Goal: Navigation & Orientation: Find specific page/section

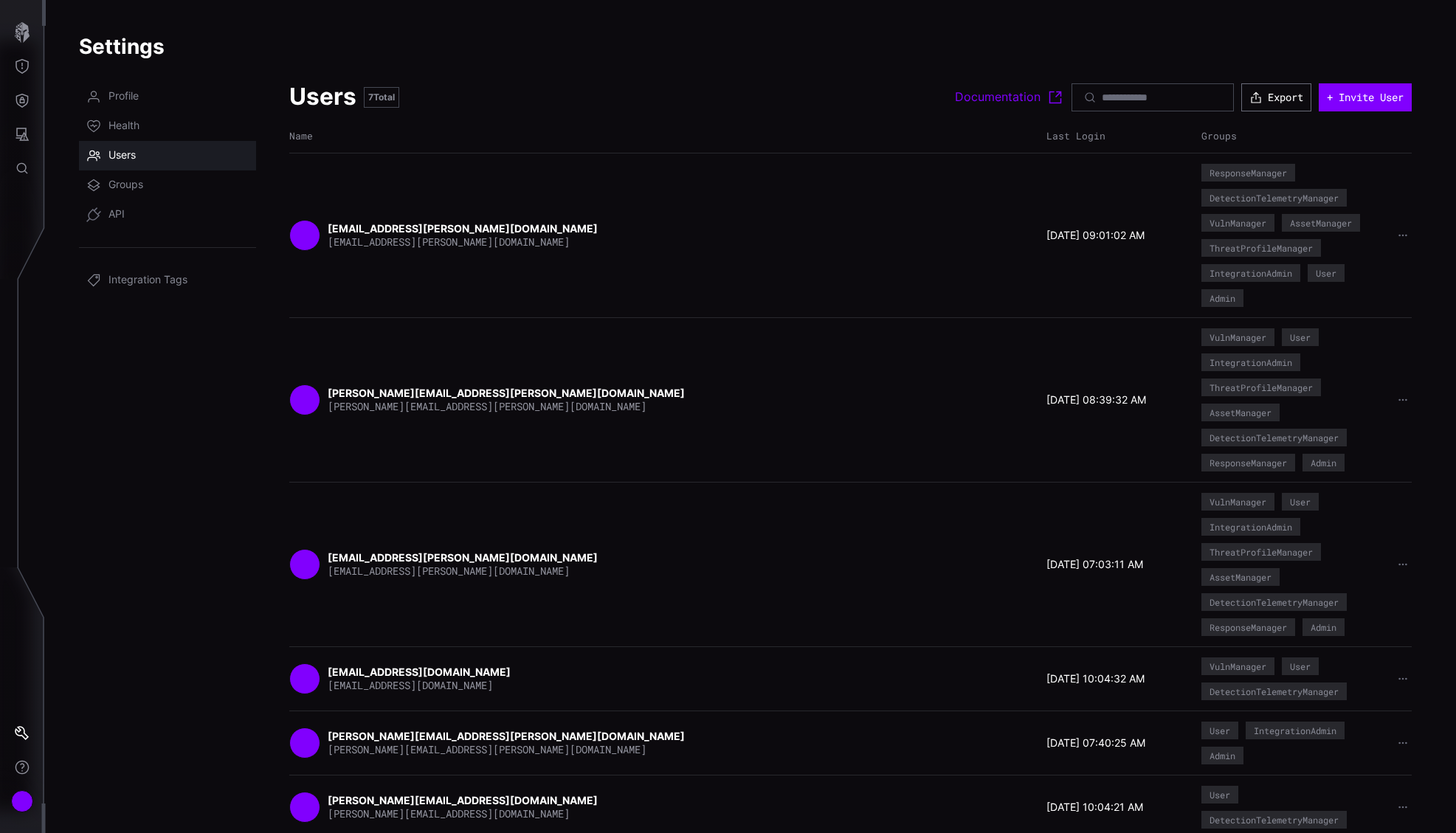
scroll to position [71, 0]
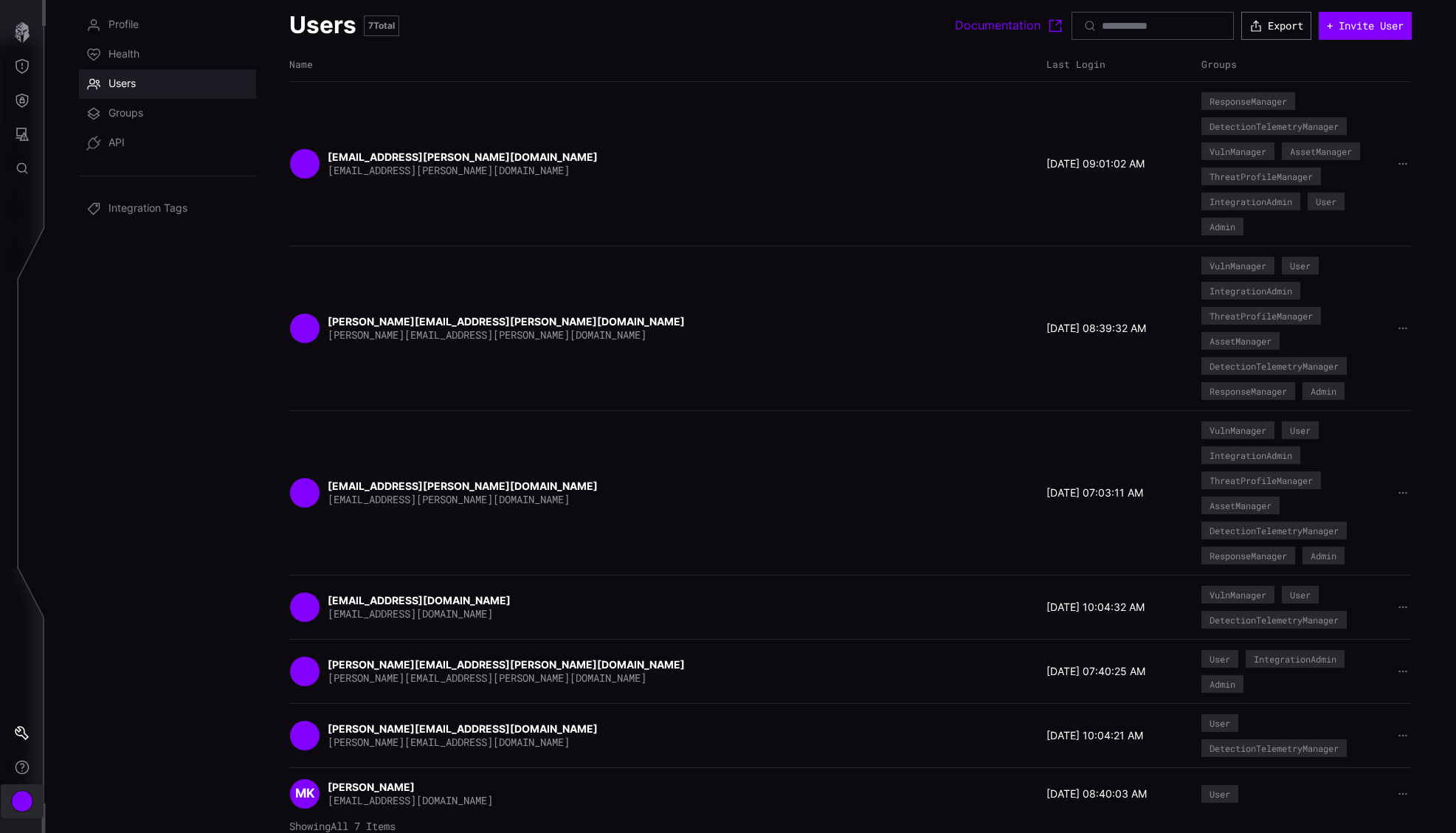
click at [16, 799] on div "Account" at bounding box center [22, 802] width 22 height 22
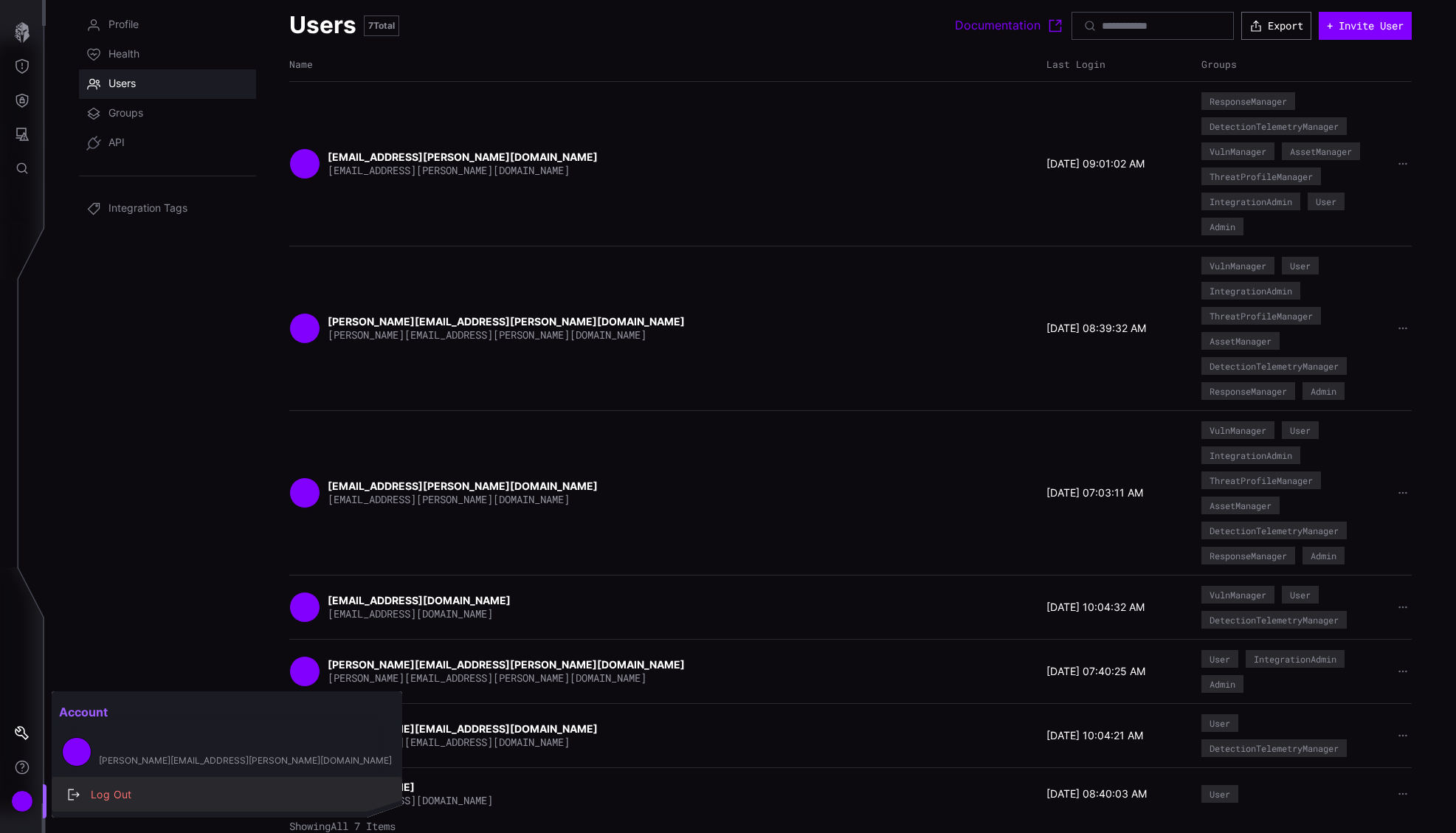
click at [133, 799] on div "Log Out" at bounding box center [235, 795] width 303 height 19
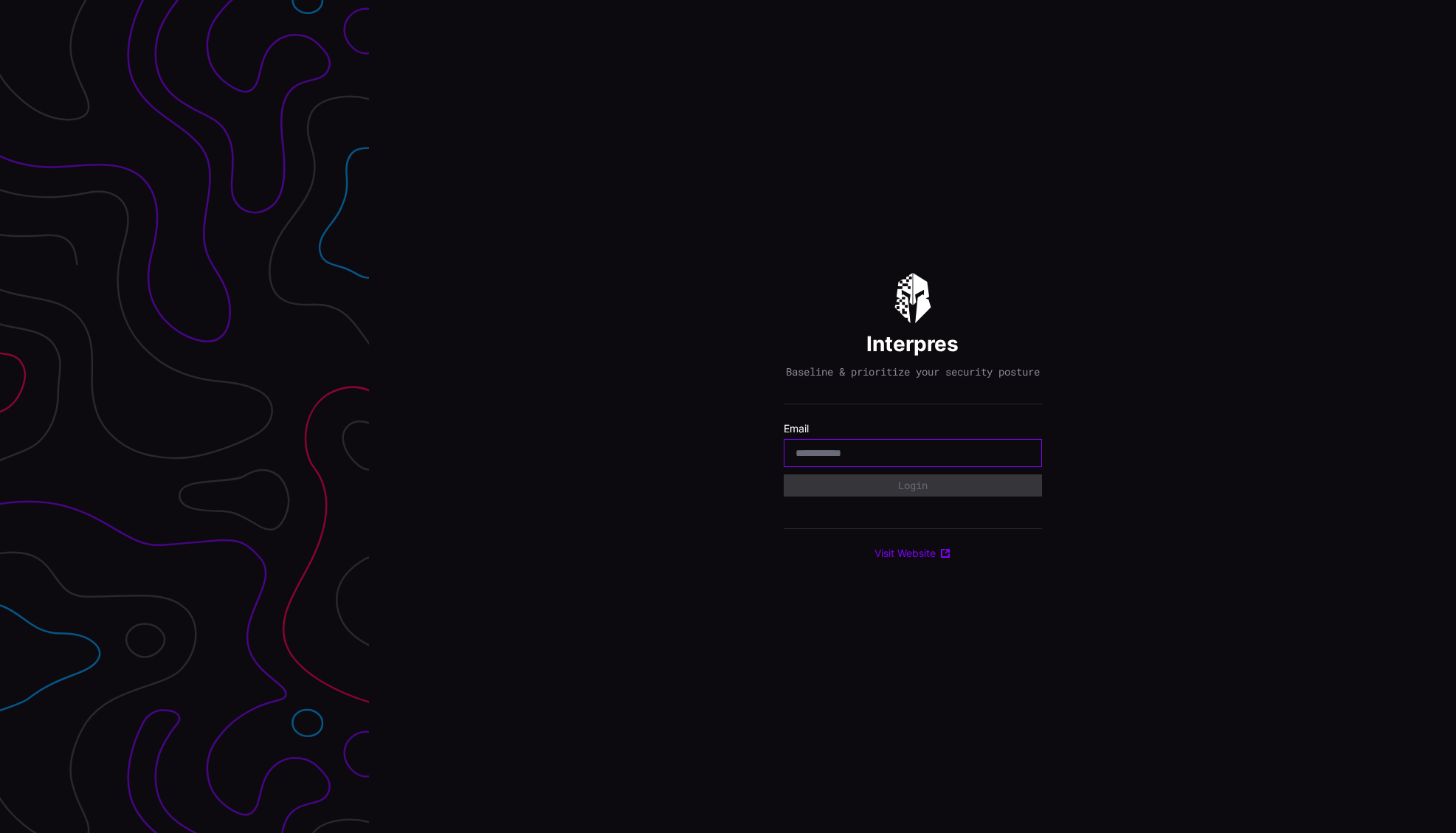
click at [868, 460] on input "email" at bounding box center [913, 453] width 235 height 13
type input "**********"
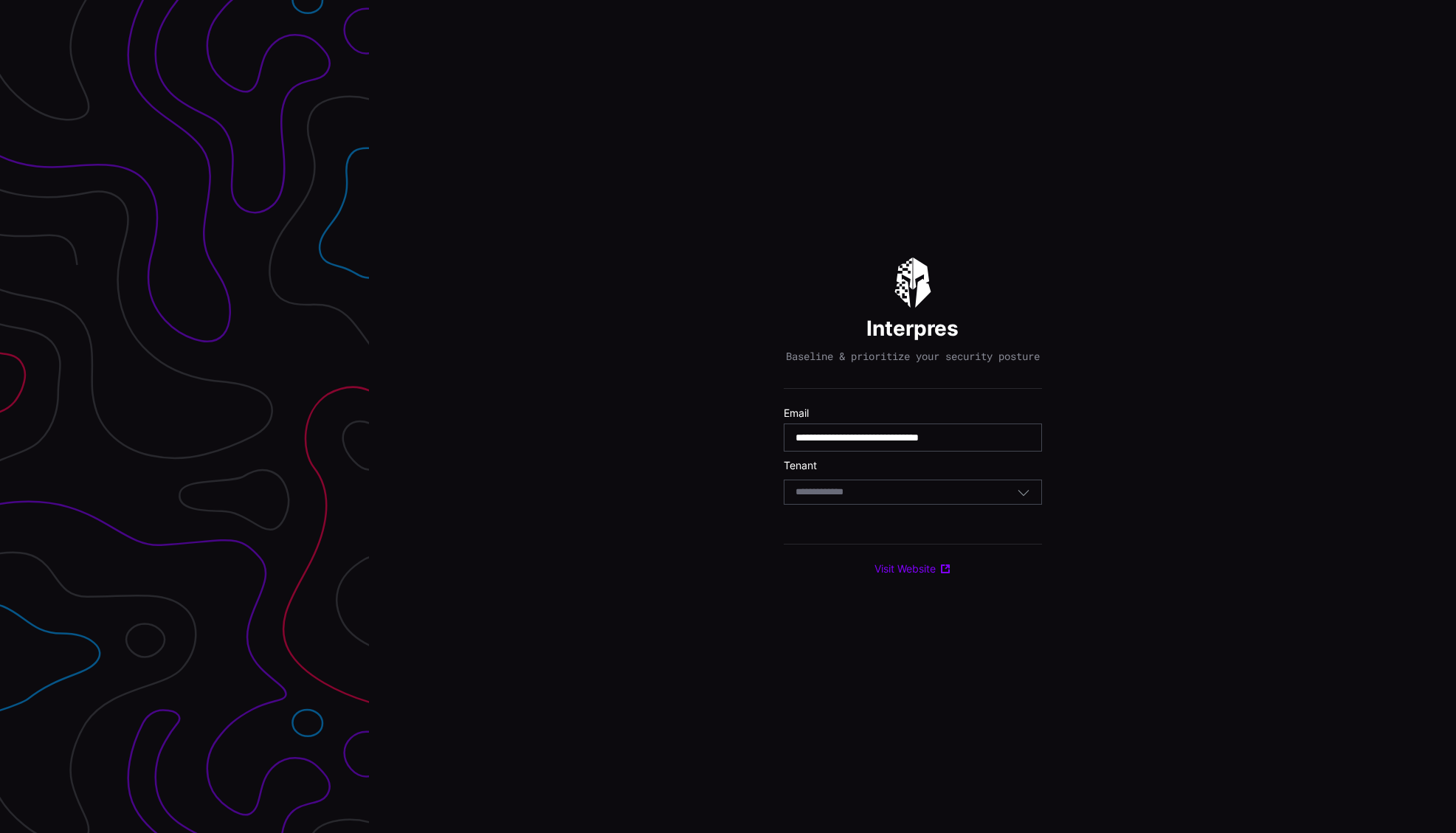
click at [888, 499] on div "Select Tenant" at bounding box center [906, 492] width 222 height 13
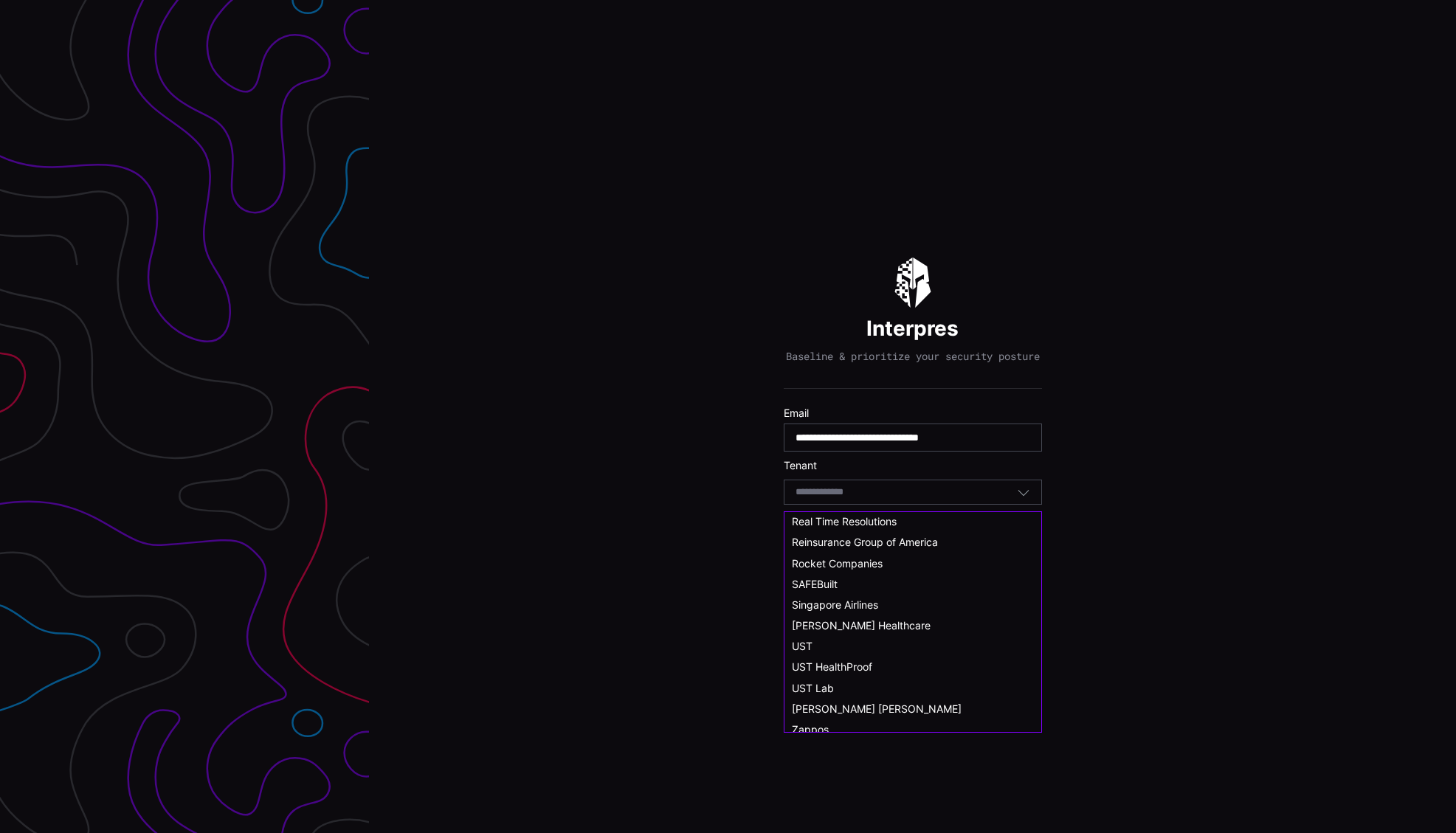
scroll to position [792, 0]
click at [814, 642] on div "UST" at bounding box center [913, 638] width 242 height 13
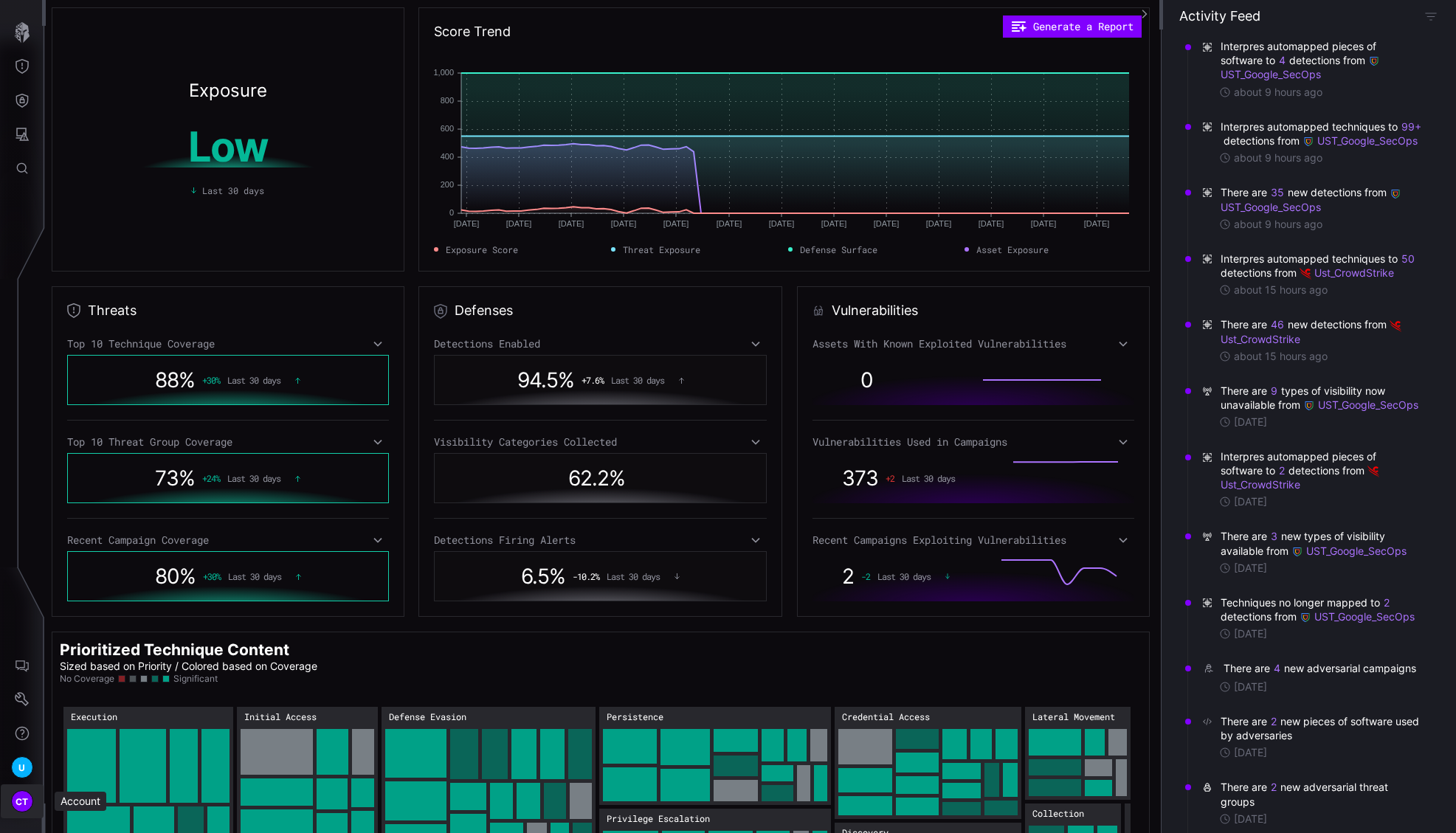
click at [27, 800] on span "CT" at bounding box center [22, 802] width 13 height 16
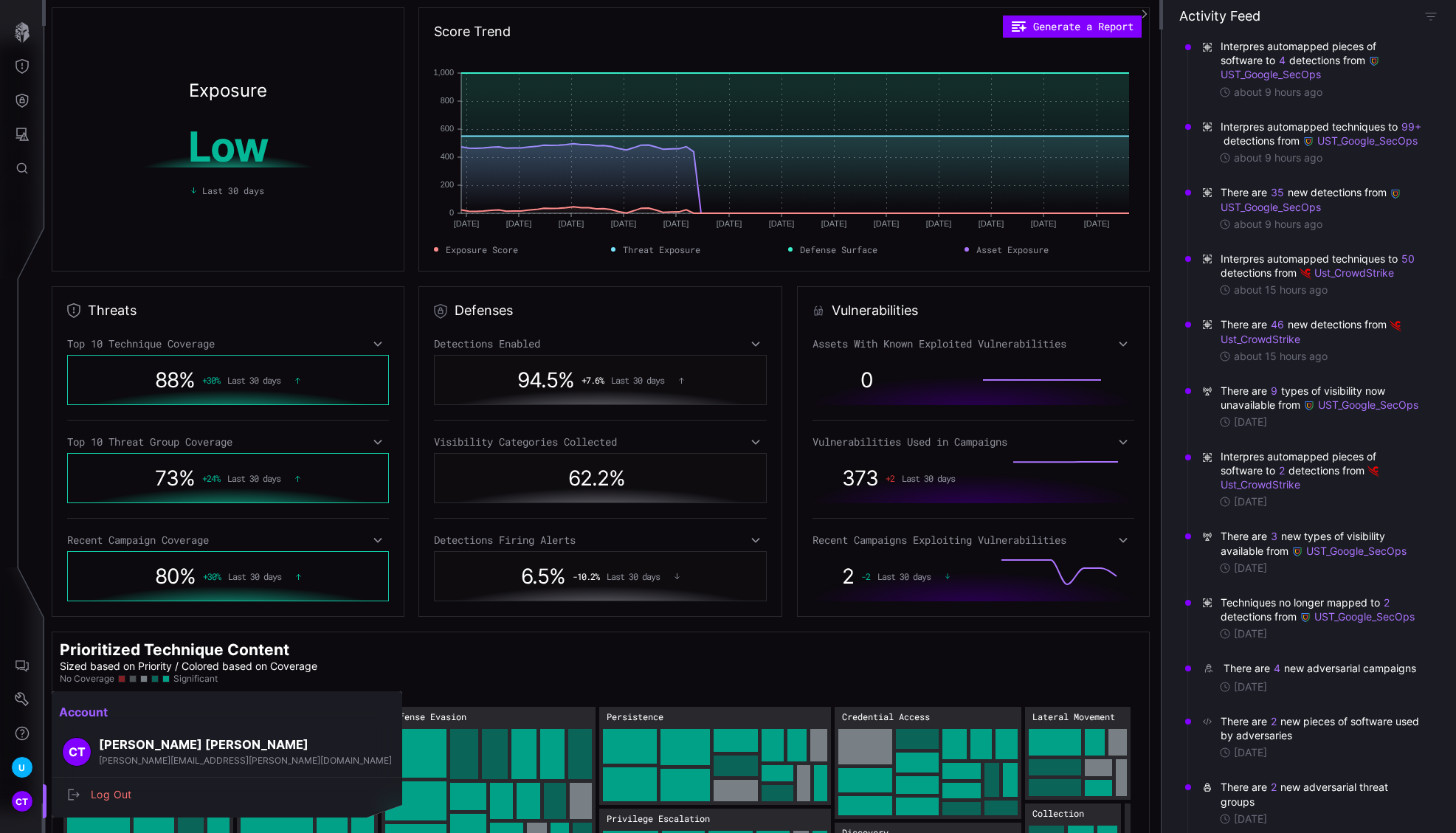
click at [20, 695] on div at bounding box center [728, 416] width 1456 height 833
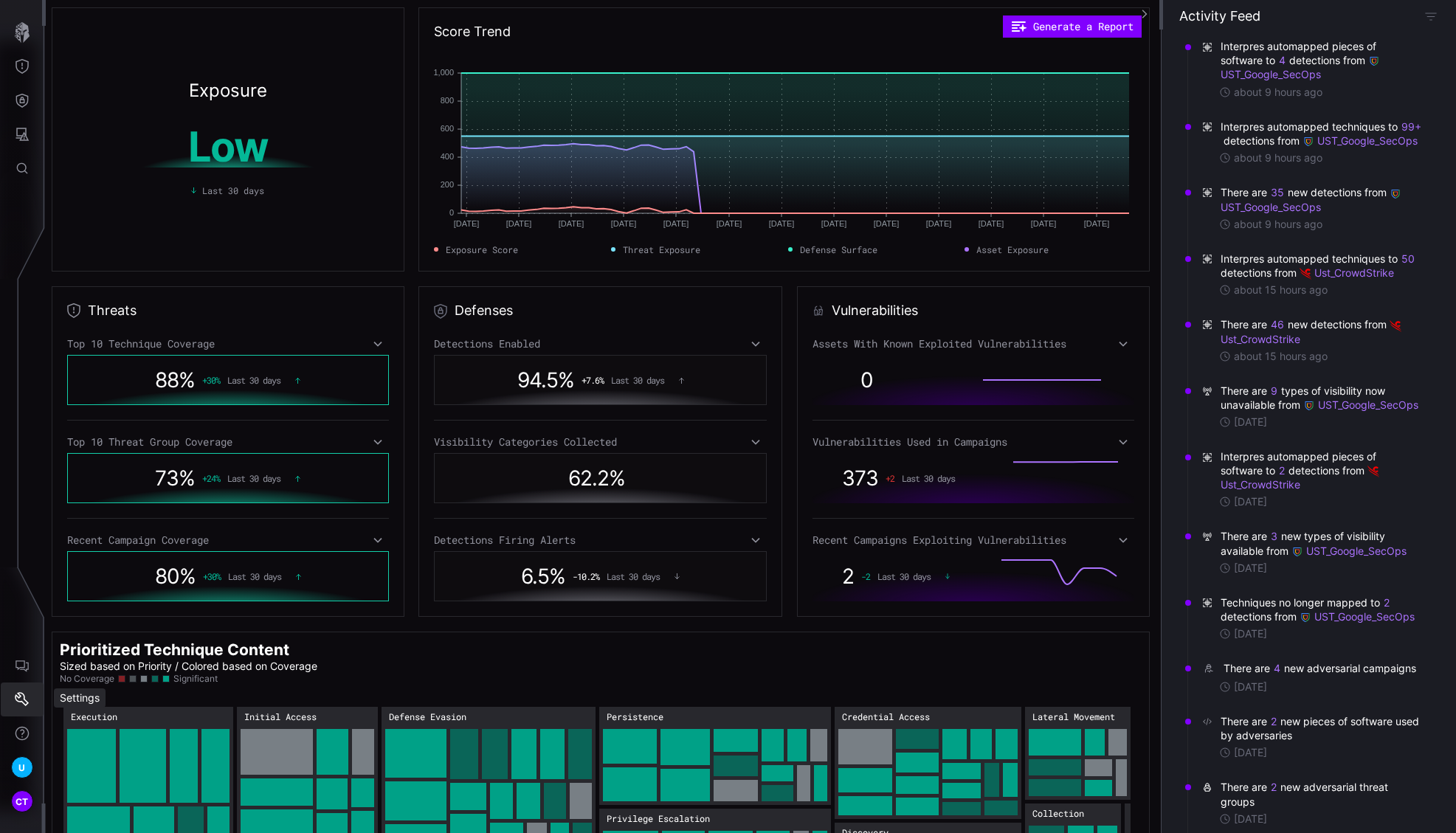
click at [20, 695] on icon "Settings" at bounding box center [22, 699] width 14 height 14
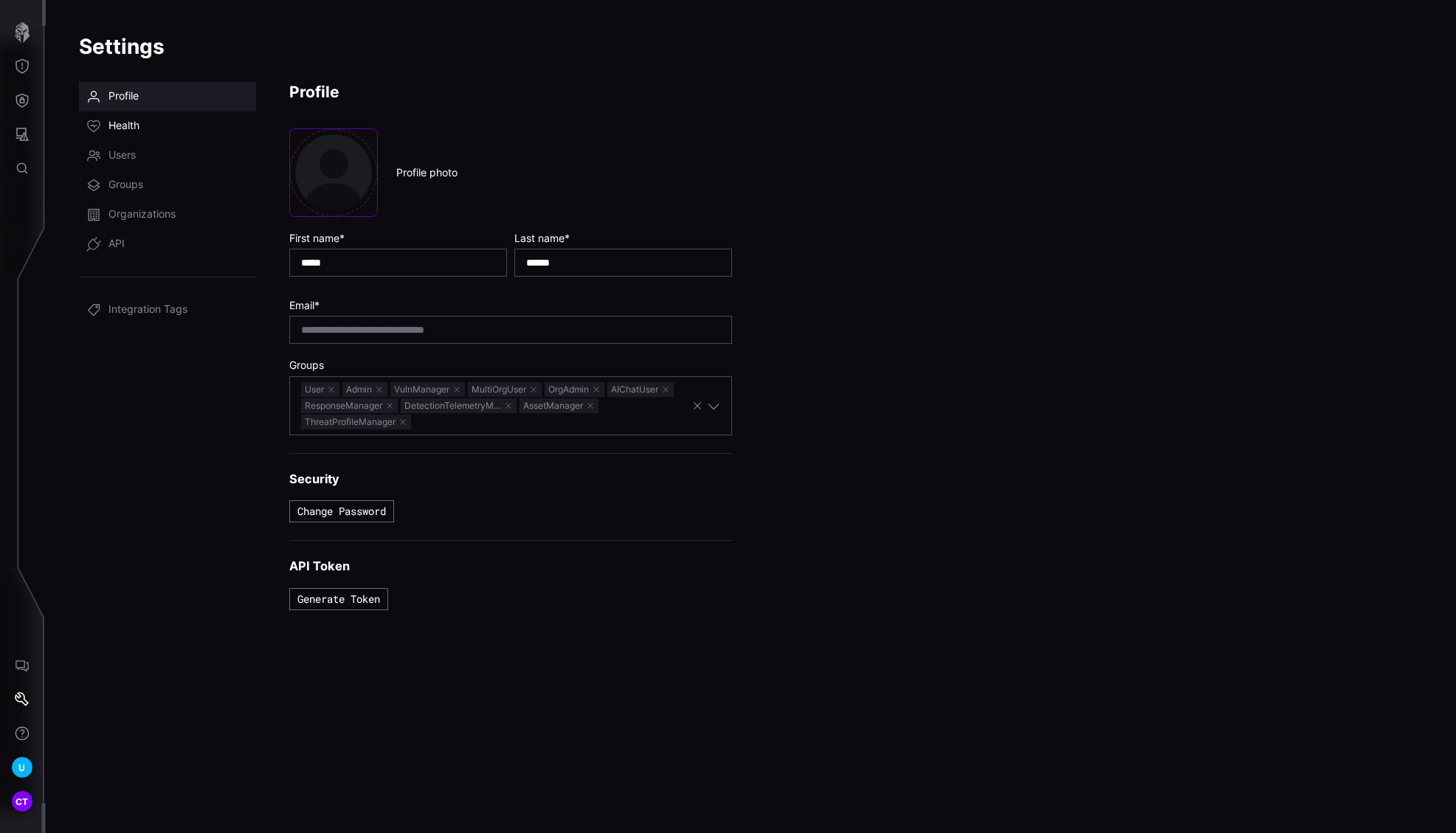
click at [134, 128] on span "Health" at bounding box center [124, 126] width 31 height 15
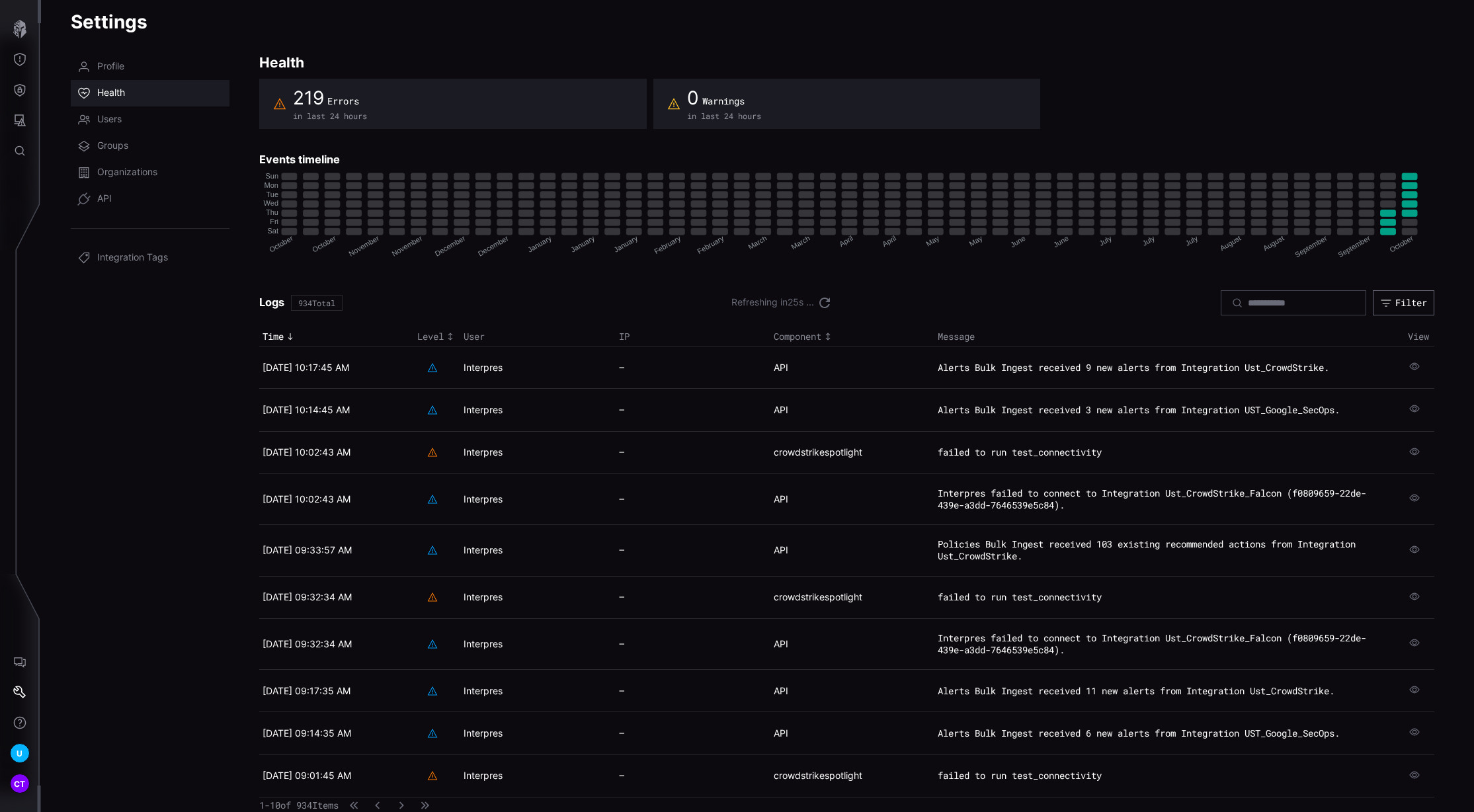
scroll to position [20, 0]
click at [104, 119] on span "Users" at bounding box center [109, 119] width 25 height 13
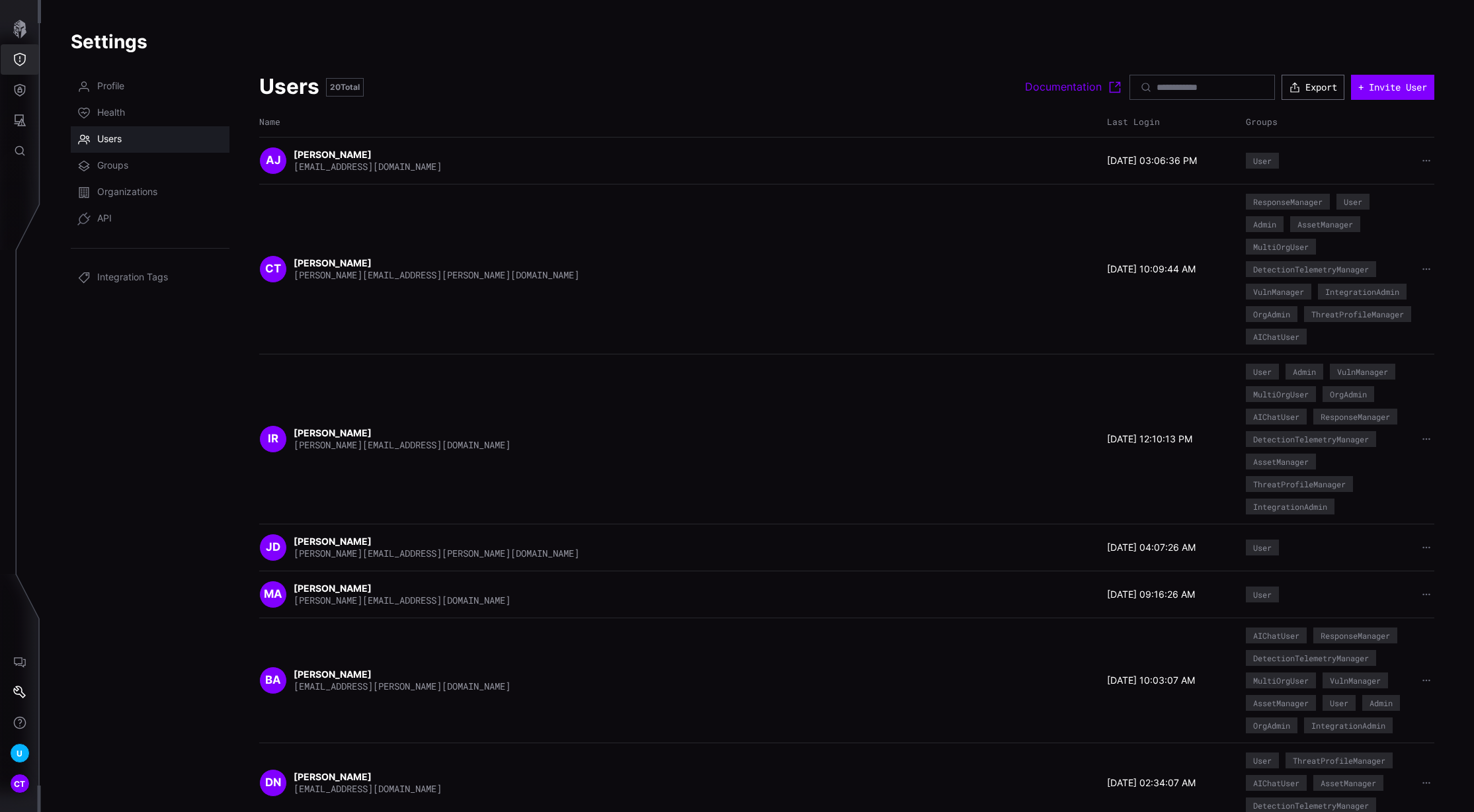
click at [10, 52] on button "Threat Exposure" at bounding box center [20, 59] width 39 height 30
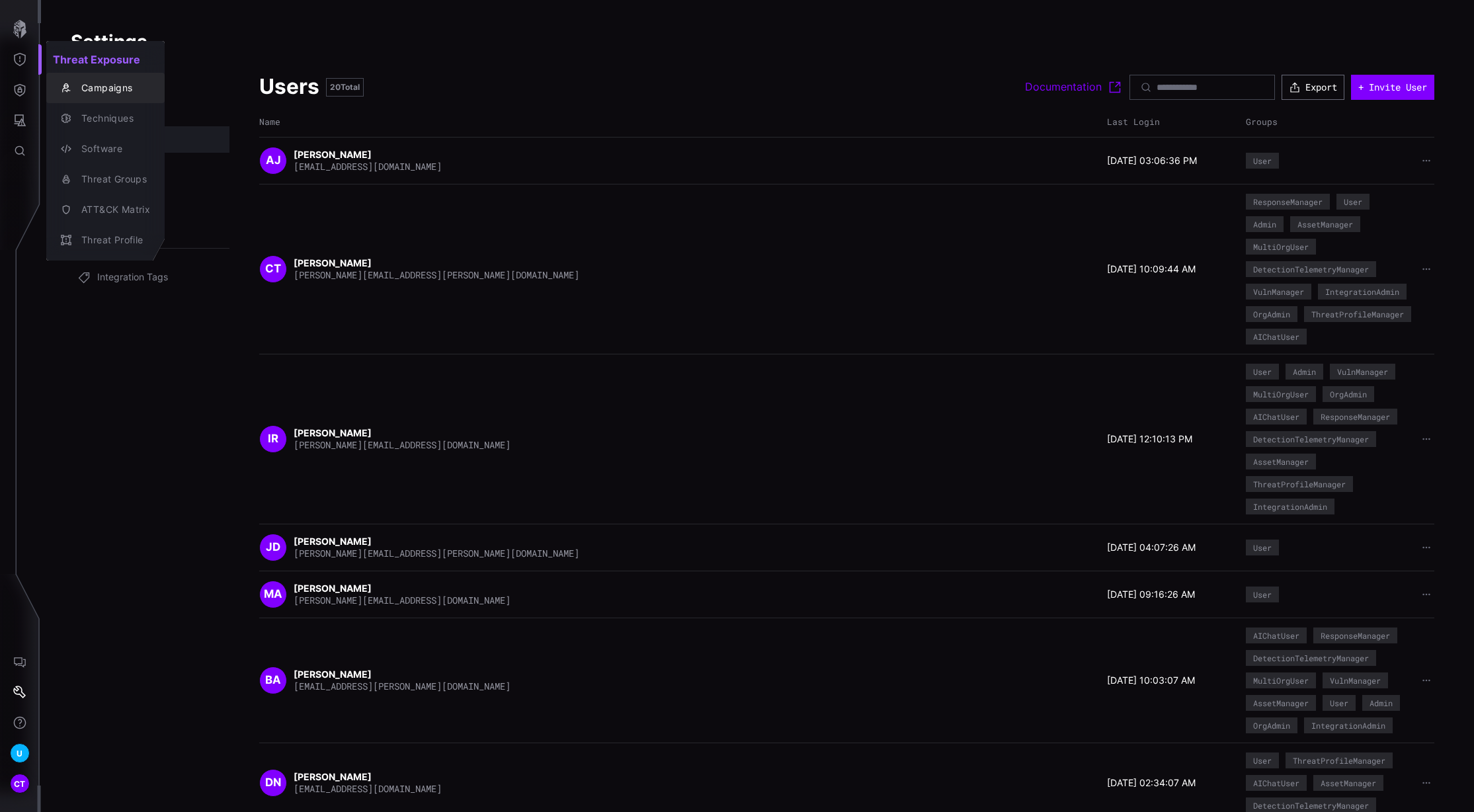
click at [95, 87] on div "Campaigns" at bounding box center [112, 88] width 75 height 17
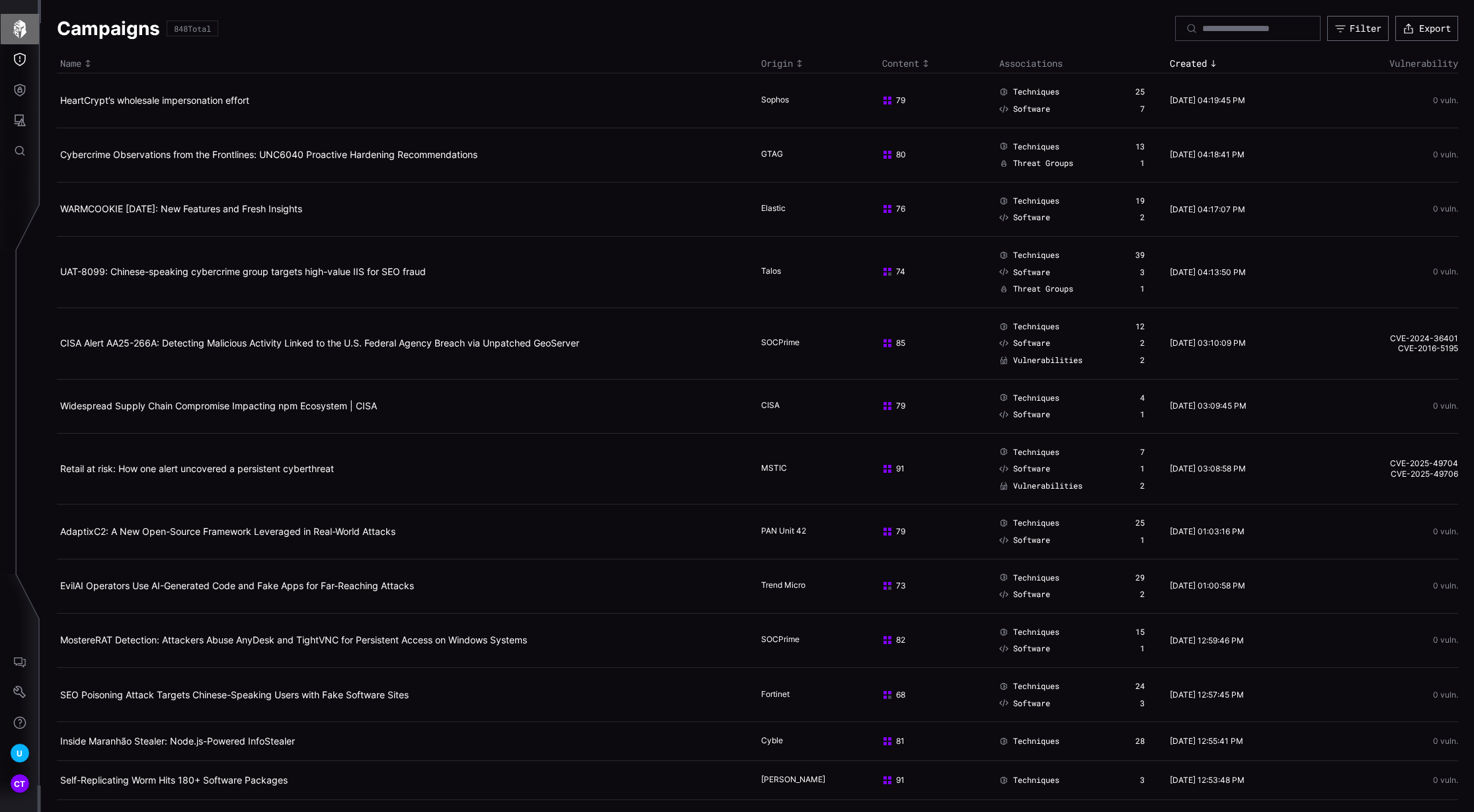
click at [17, 30] on icon "button" at bounding box center [20, 29] width 13 height 18
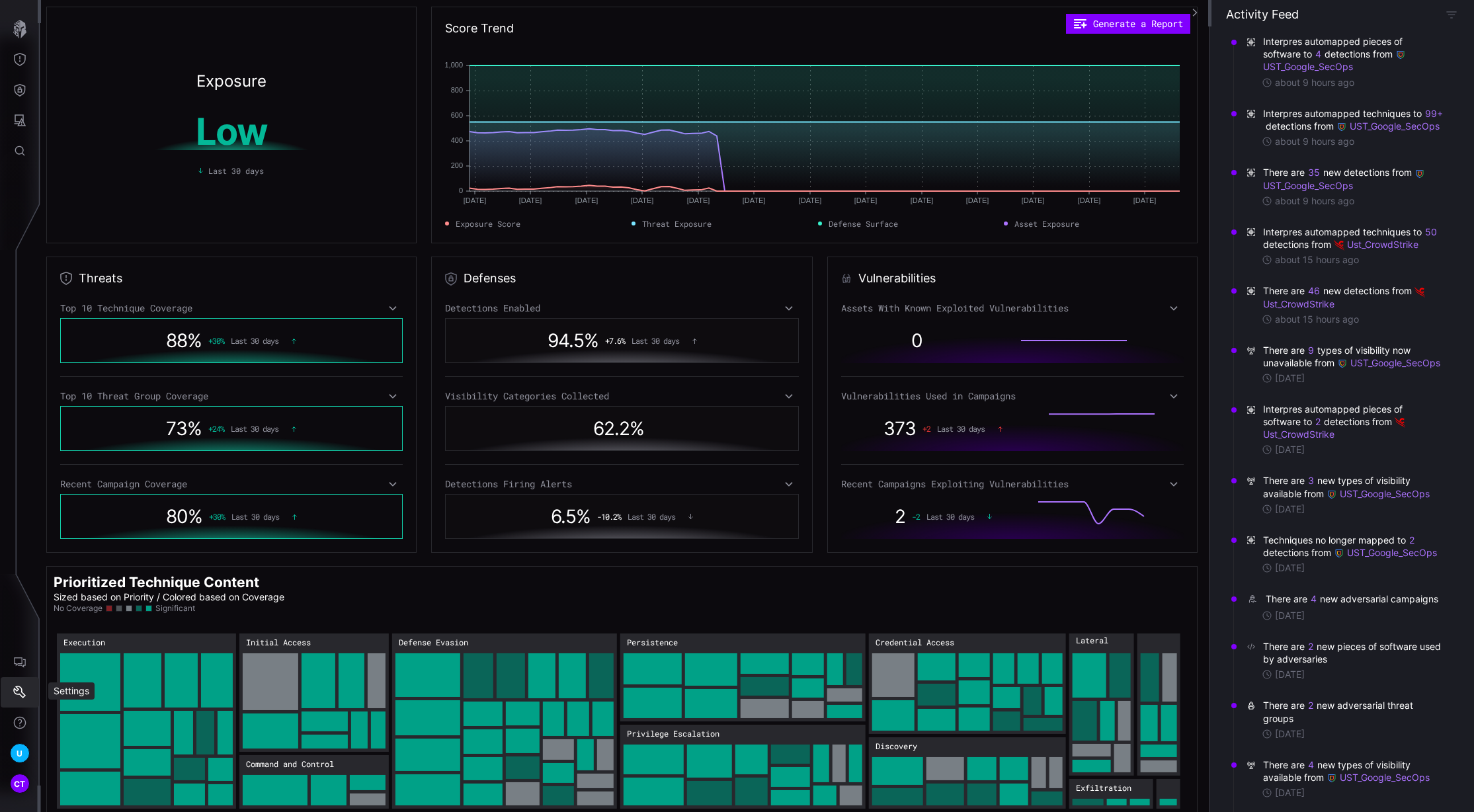
click at [18, 693] on icon "Settings" at bounding box center [20, 692] width 13 height 13
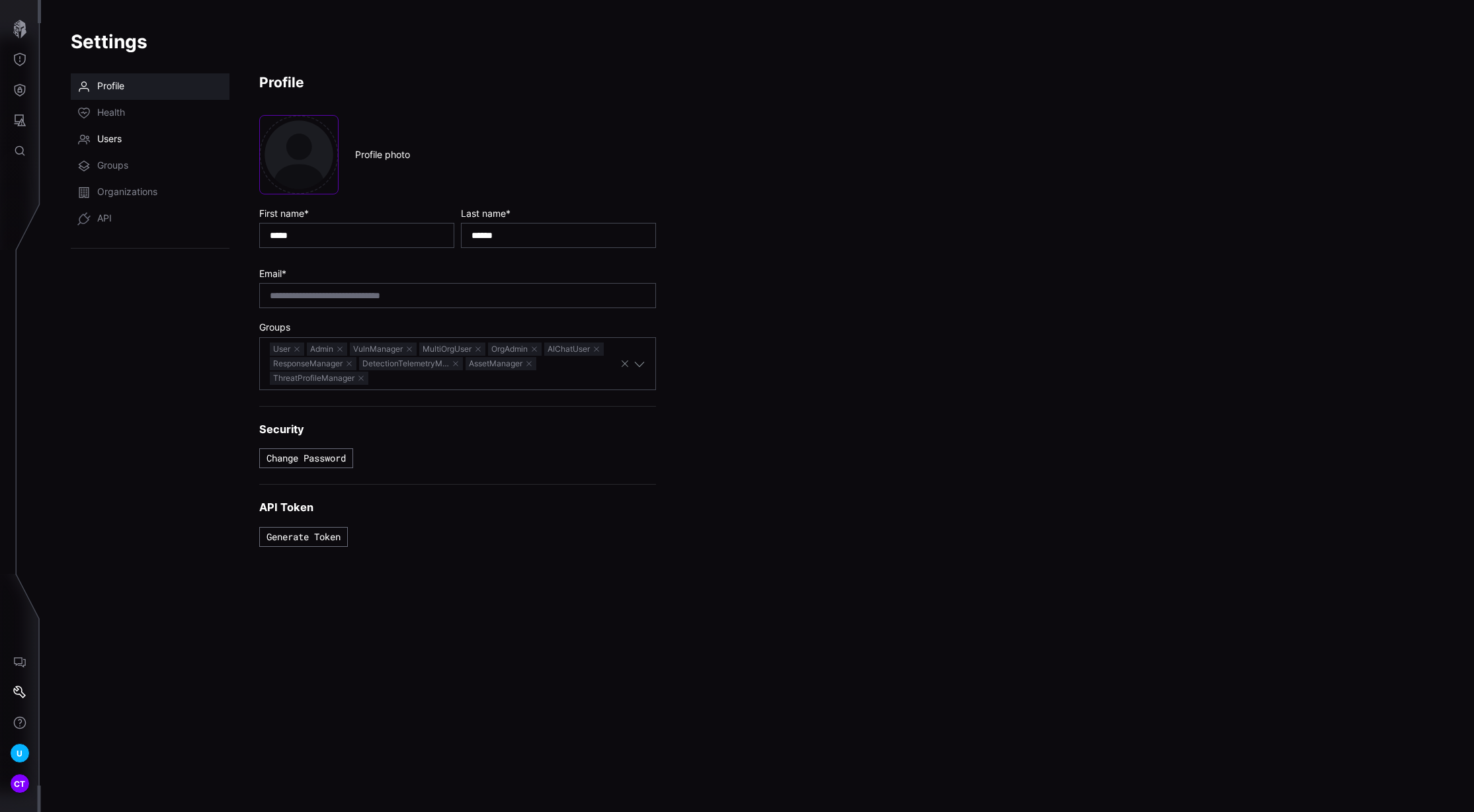
click at [100, 144] on span "Users" at bounding box center [109, 140] width 25 height 13
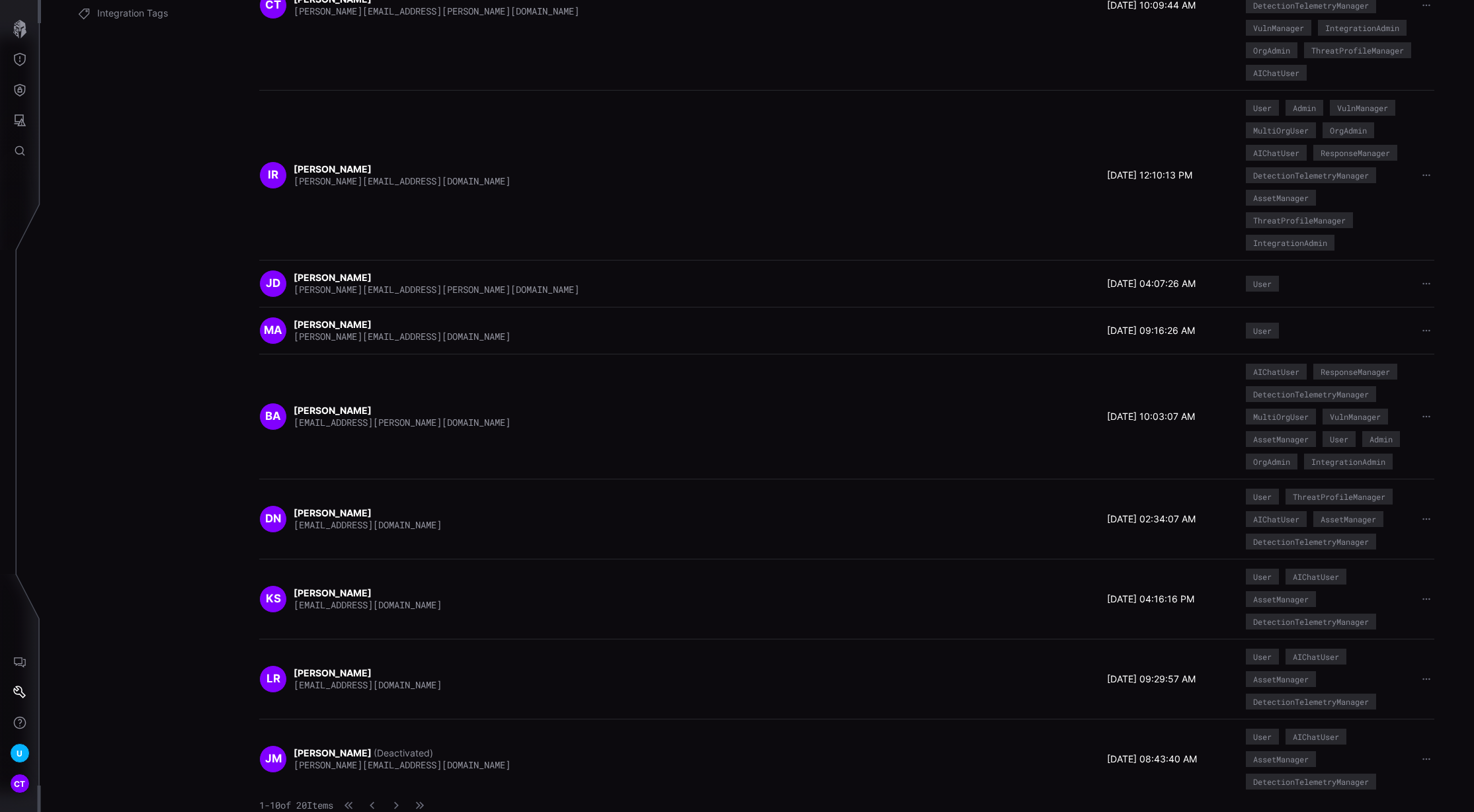
scroll to position [286, 0]
click at [400, 745] on icon "button" at bounding box center [395, 805] width 9 height 9
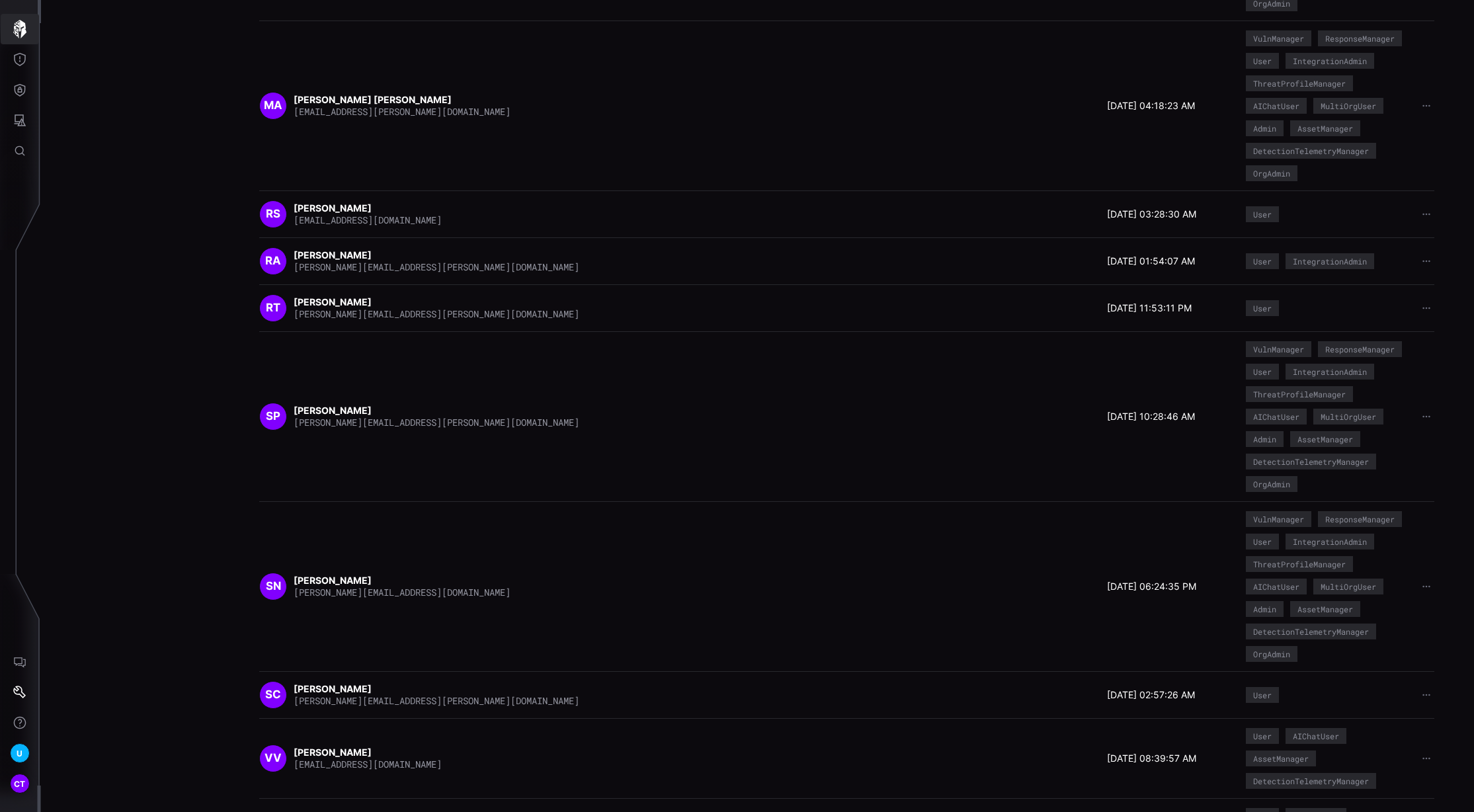
click at [18, 35] on icon "button" at bounding box center [20, 29] width 13 height 18
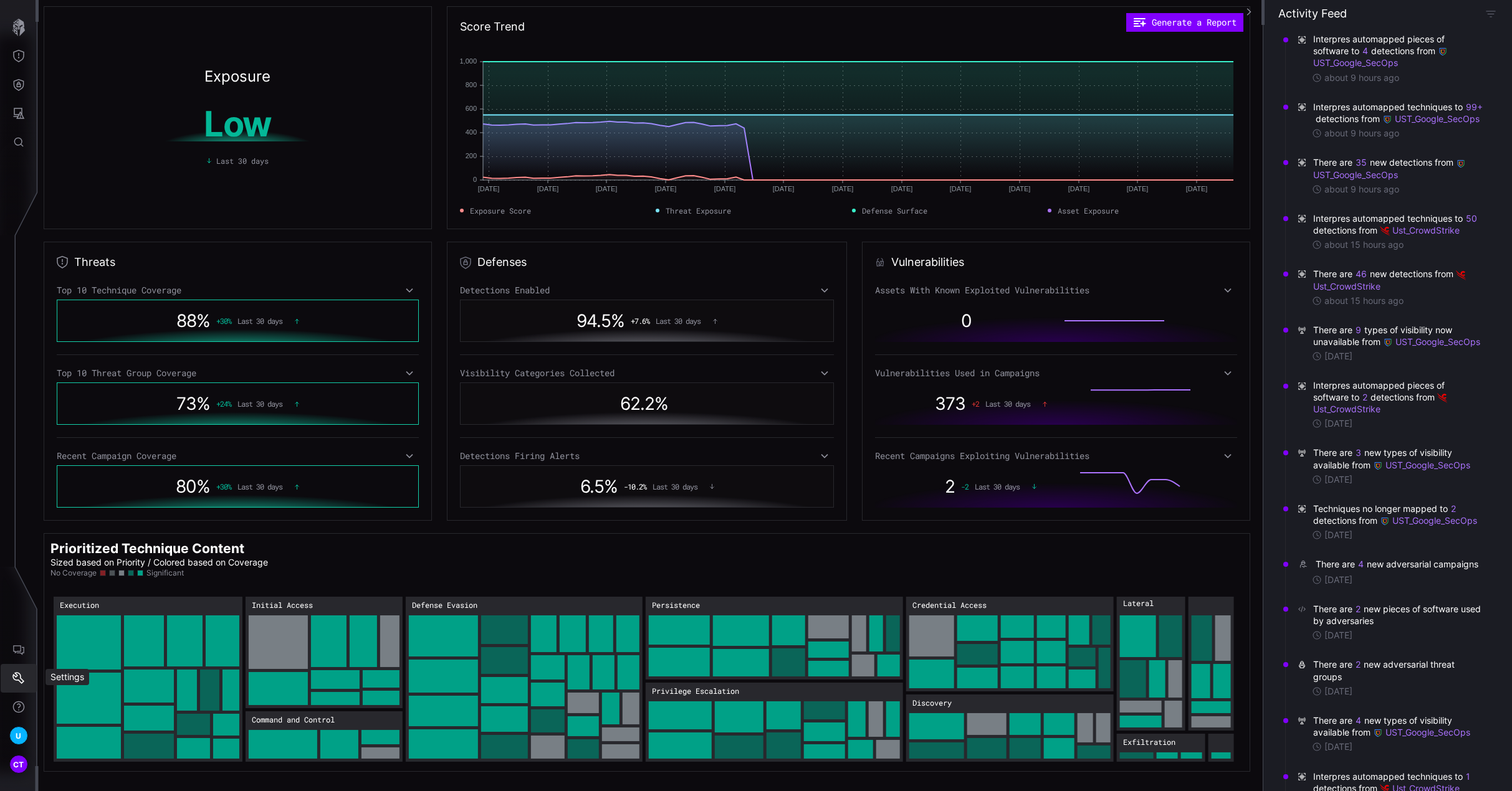
click at [18, 670] on button "Settings" at bounding box center [19, 678] width 36 height 28
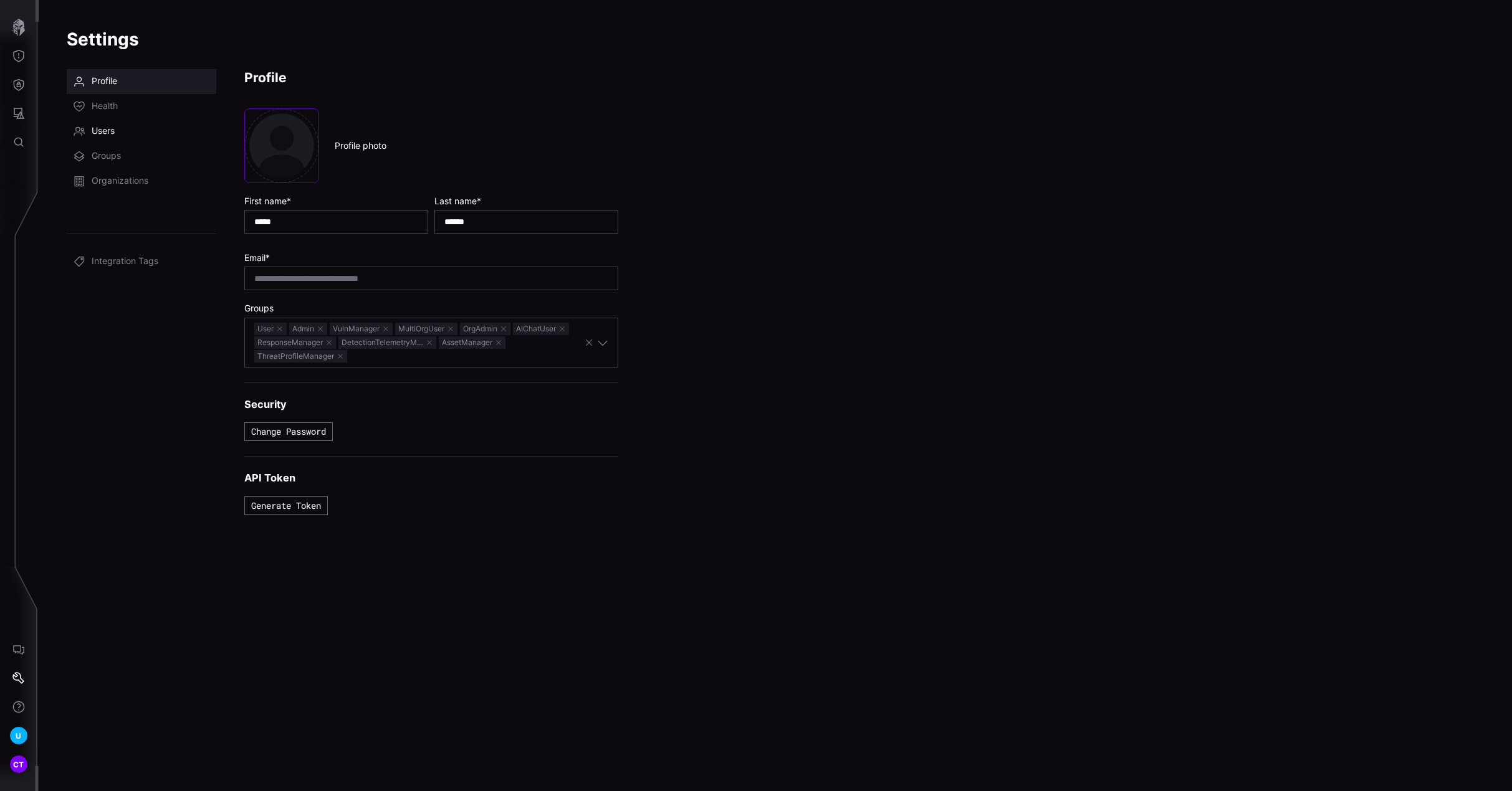
click at [108, 128] on span "Users" at bounding box center [103, 132] width 23 height 13
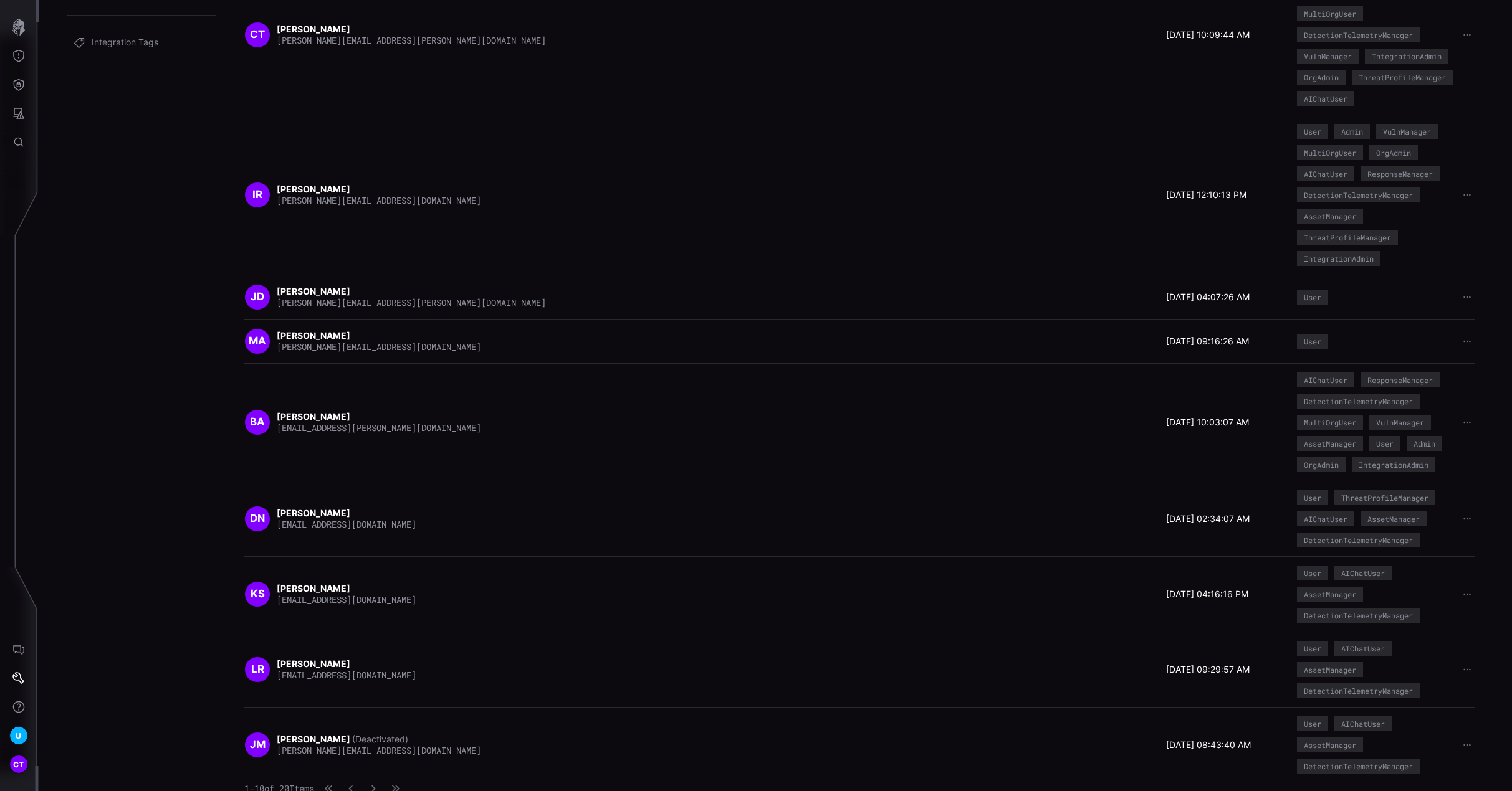
scroll to position [244, 0]
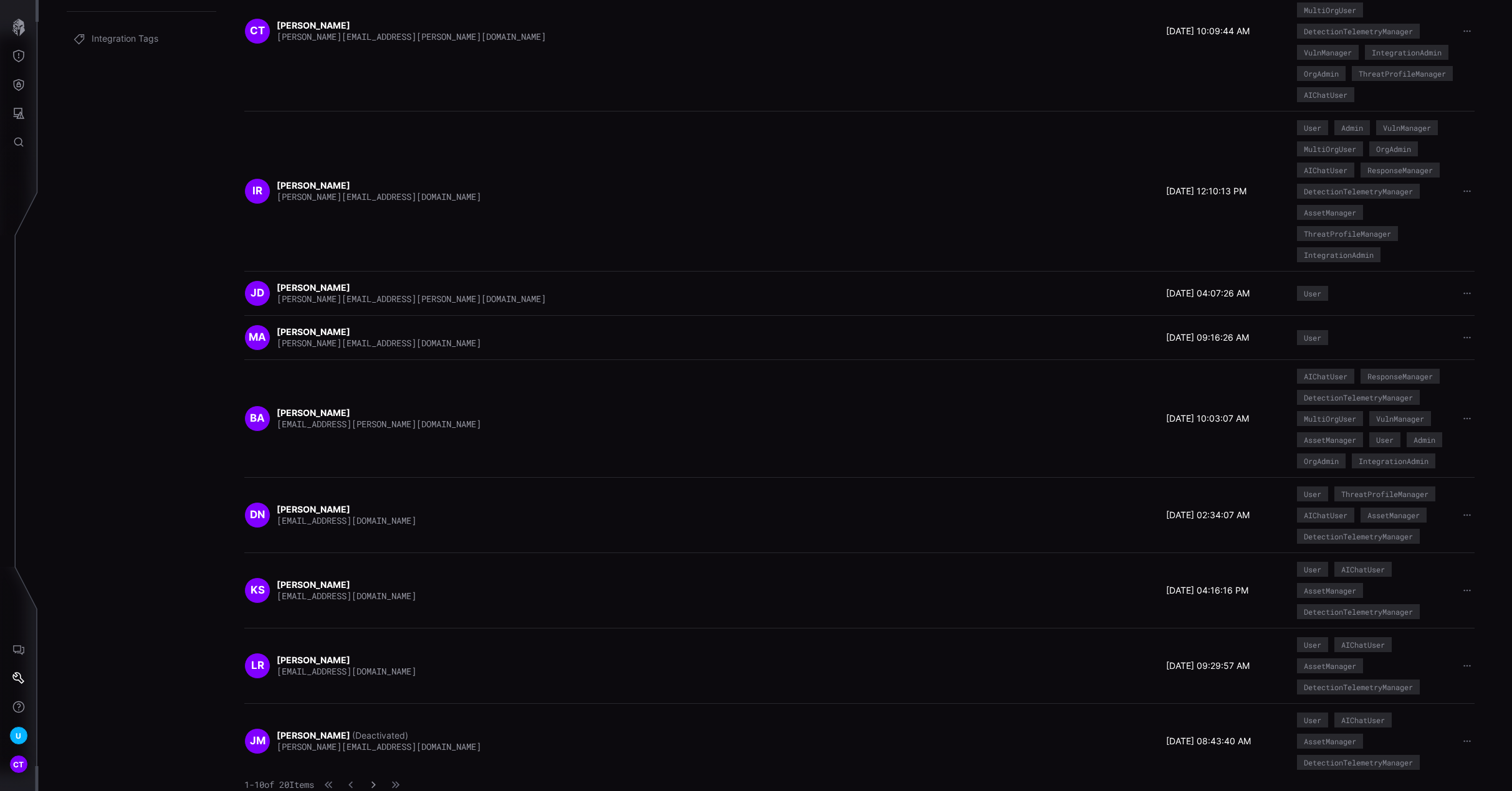
click at [378, 702] on icon "button" at bounding box center [373, 784] width 9 height 9
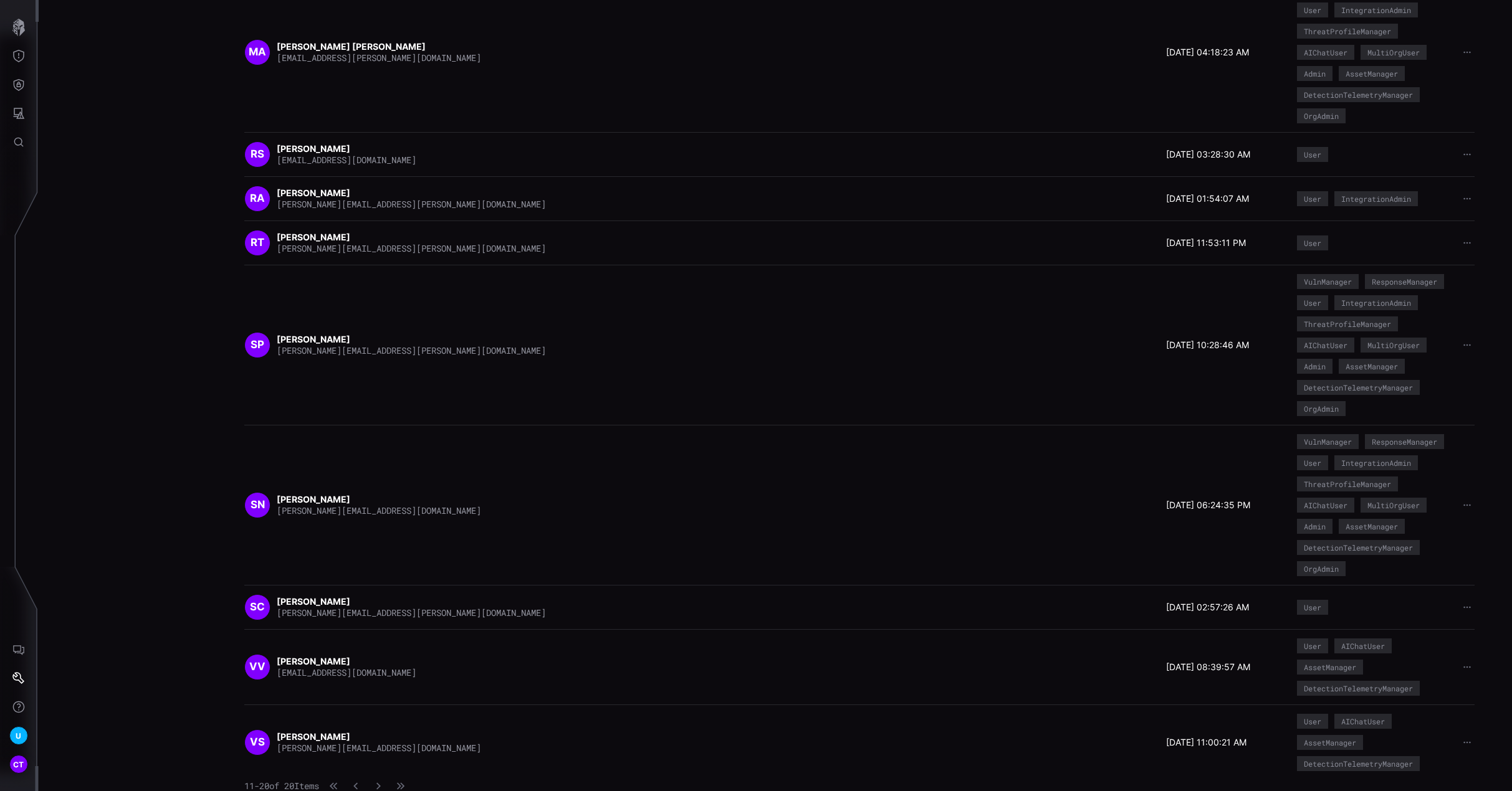
scroll to position [319, 0]
click at [360, 702] on icon "button" at bounding box center [356, 785] width 8 height 8
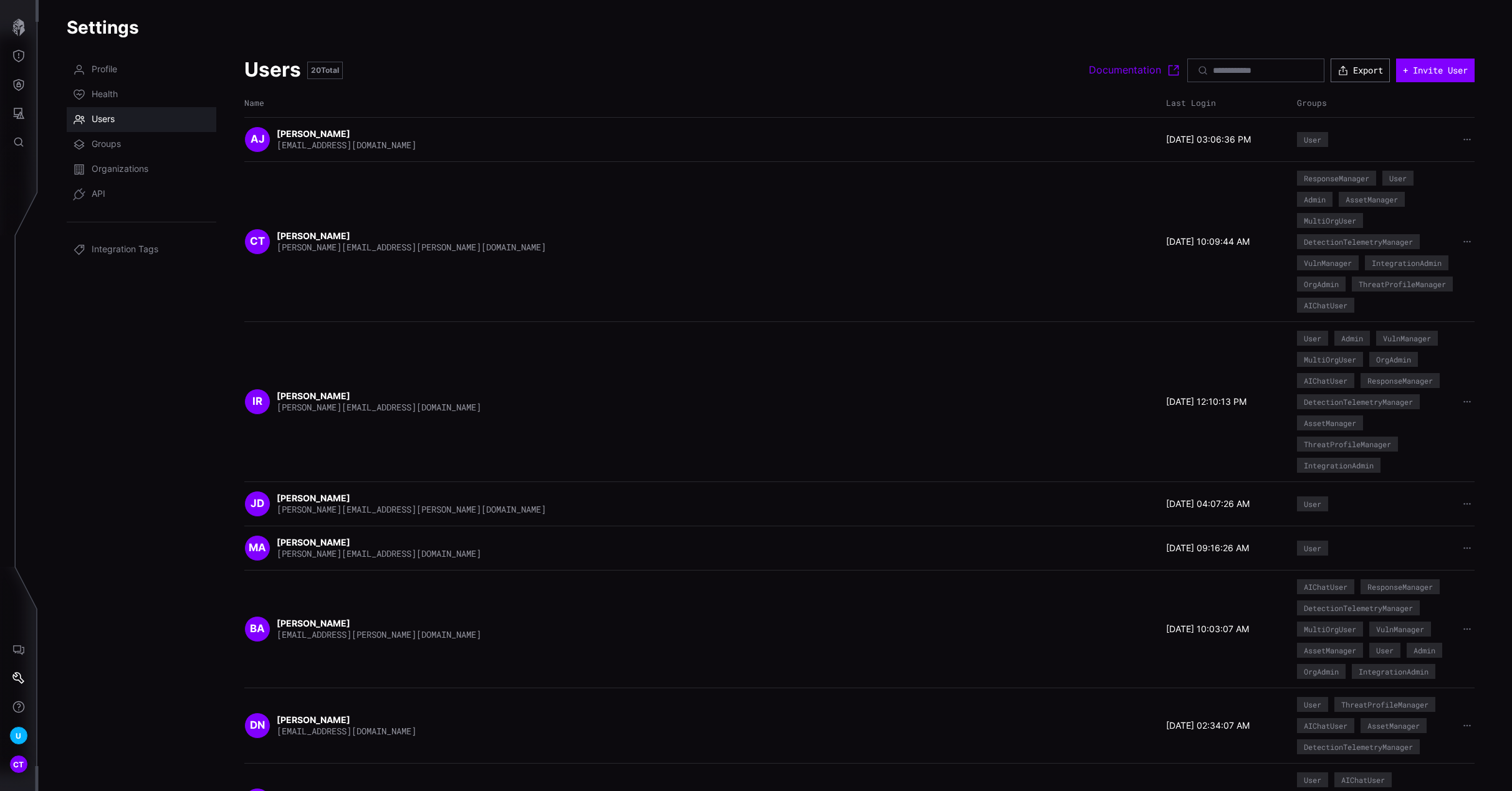
scroll to position [0, 0]
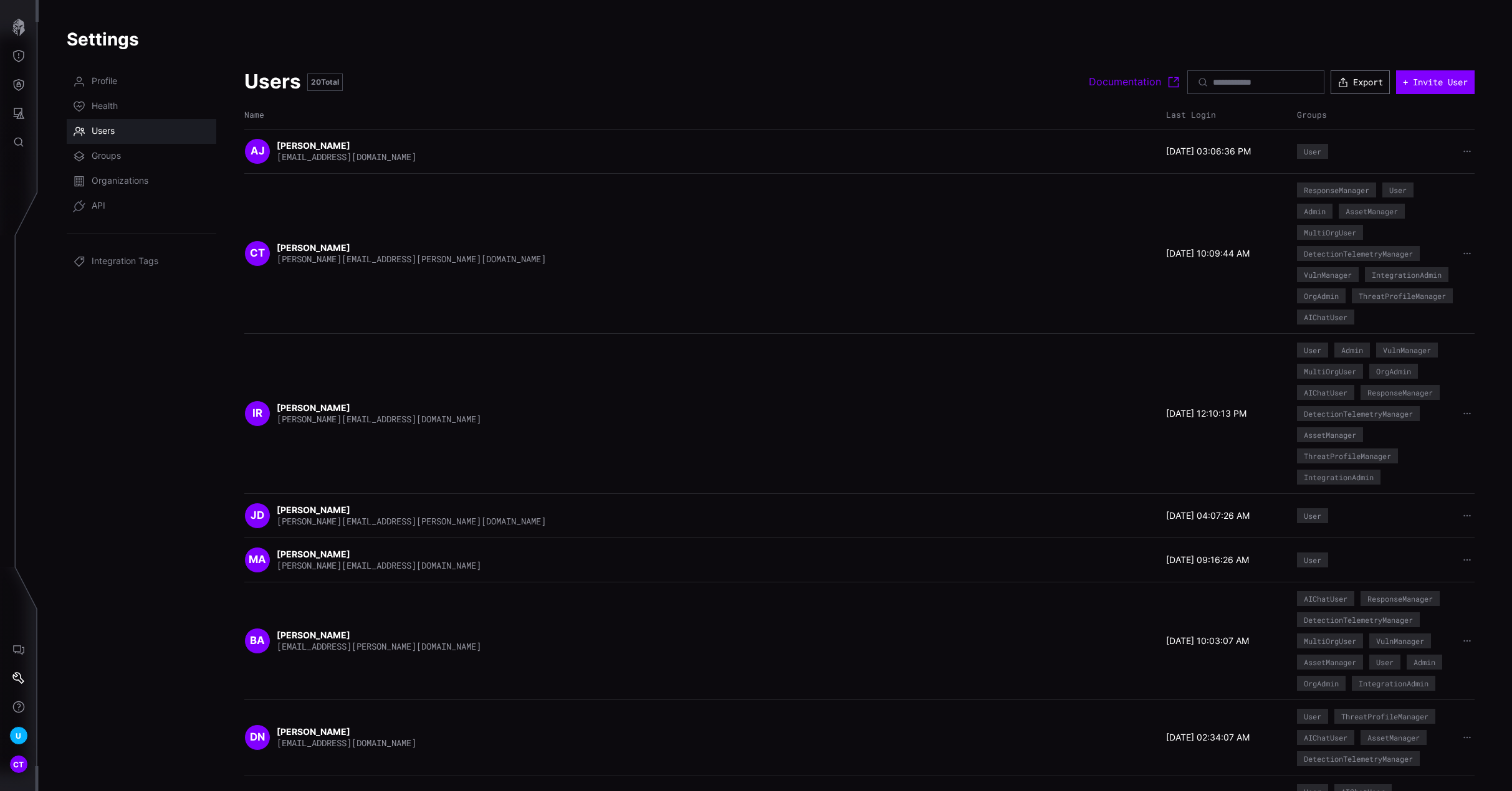
click at [15, 311] on div at bounding box center [8, 401] width 16 height 332
